Goal: Transaction & Acquisition: Download file/media

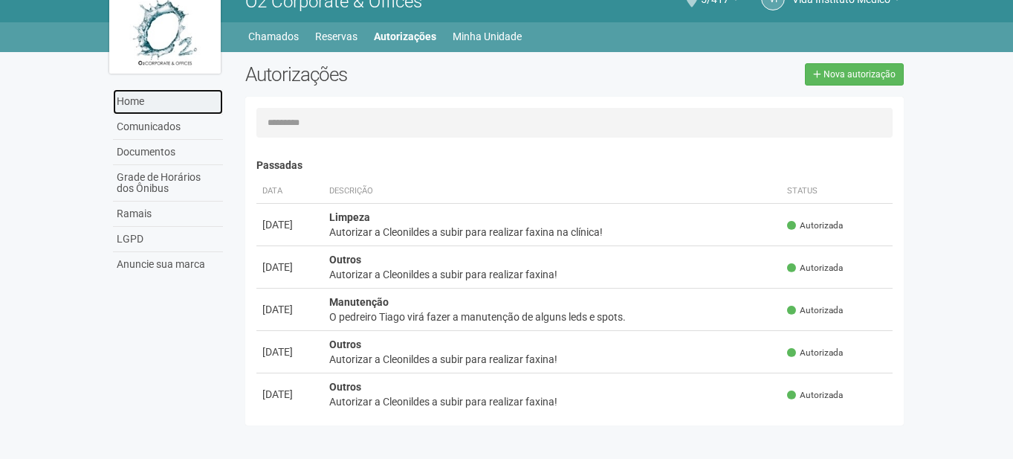
click at [141, 100] on link "Home" at bounding box center [168, 101] width 110 height 25
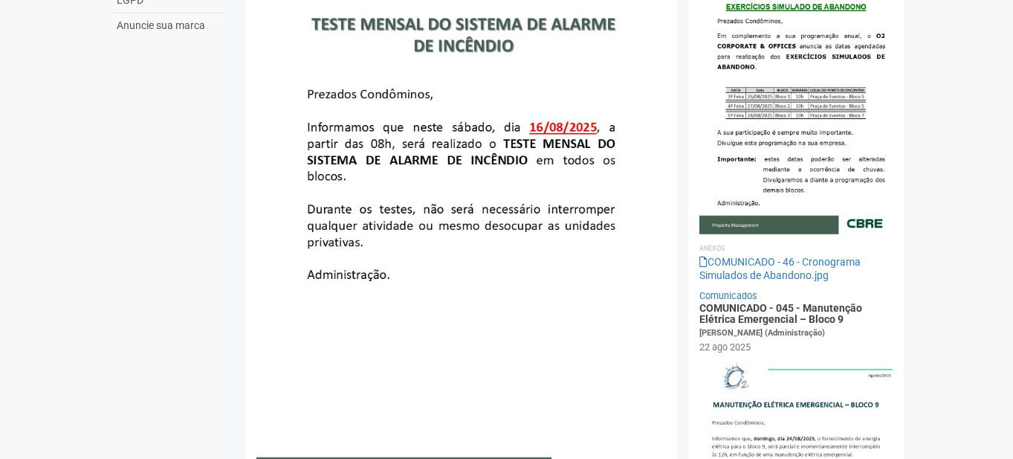
scroll to position [223, 0]
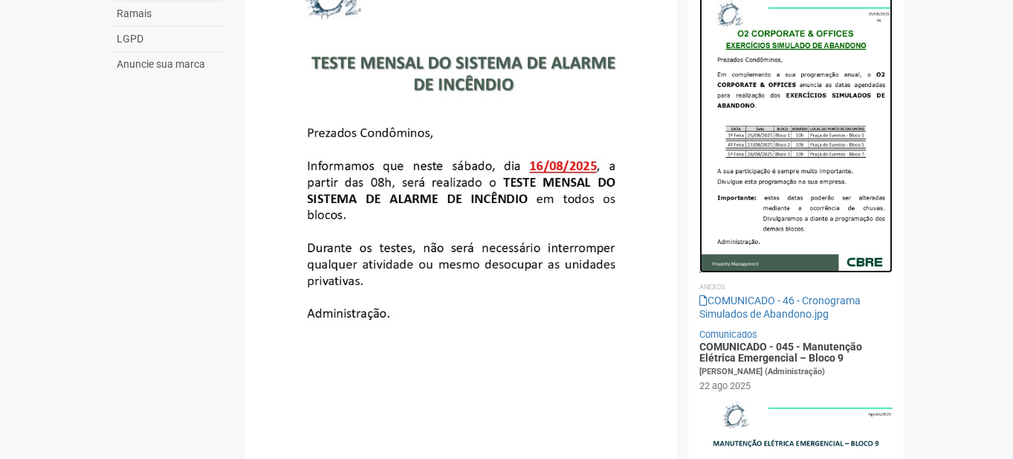
click at [780, 117] on img at bounding box center [796, 132] width 194 height 279
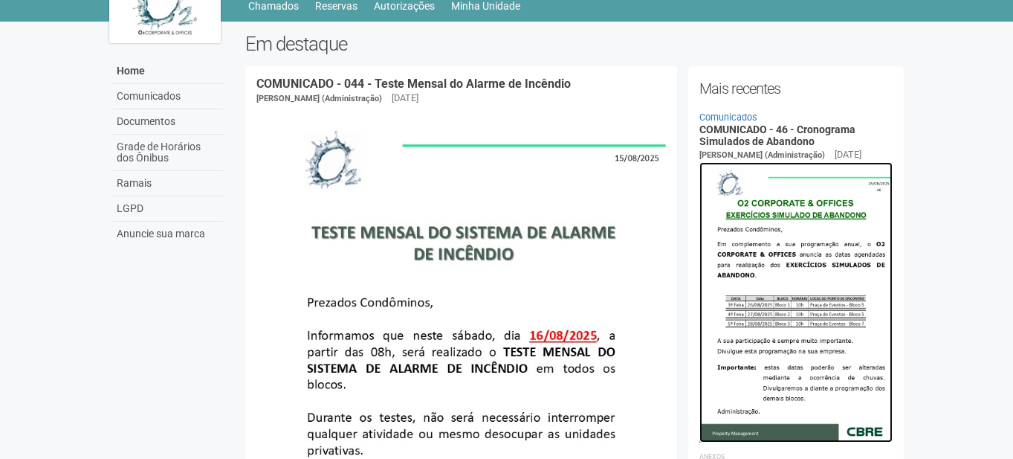
scroll to position [0, 0]
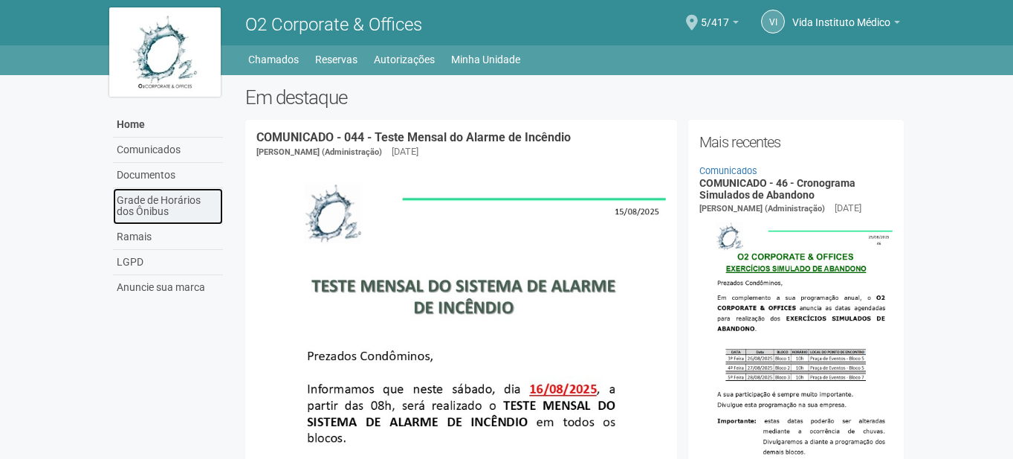
click at [161, 205] on link "Grade de Horários dos Ônibus" at bounding box center [168, 206] width 110 height 36
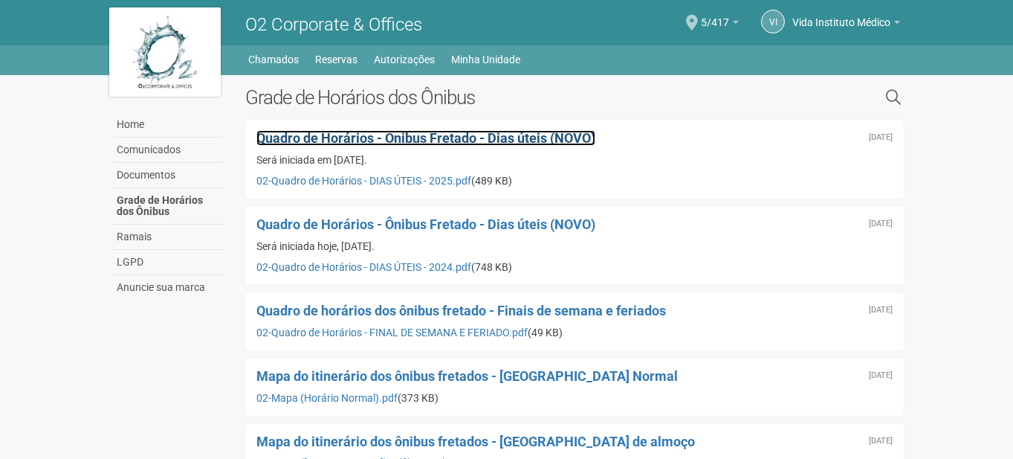
click at [520, 137] on span "Quadro de Horários - Ônibus Fretado - Dias úteis (NOVO)" at bounding box center [425, 138] width 339 height 16
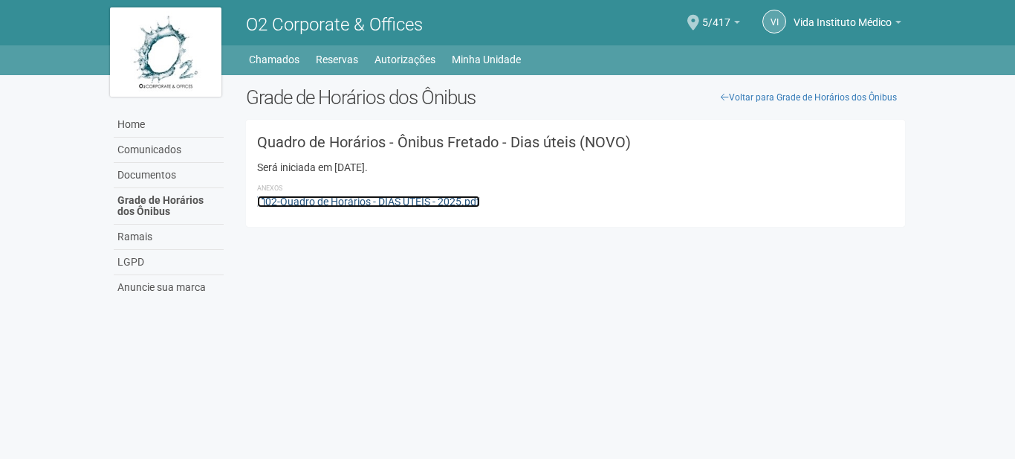
click at [407, 198] on link "02-Quadro de Horários - DIAS ÚTEIS - 2025.pdf" at bounding box center [368, 201] width 223 height 12
